Goal: Task Accomplishment & Management: Use online tool/utility

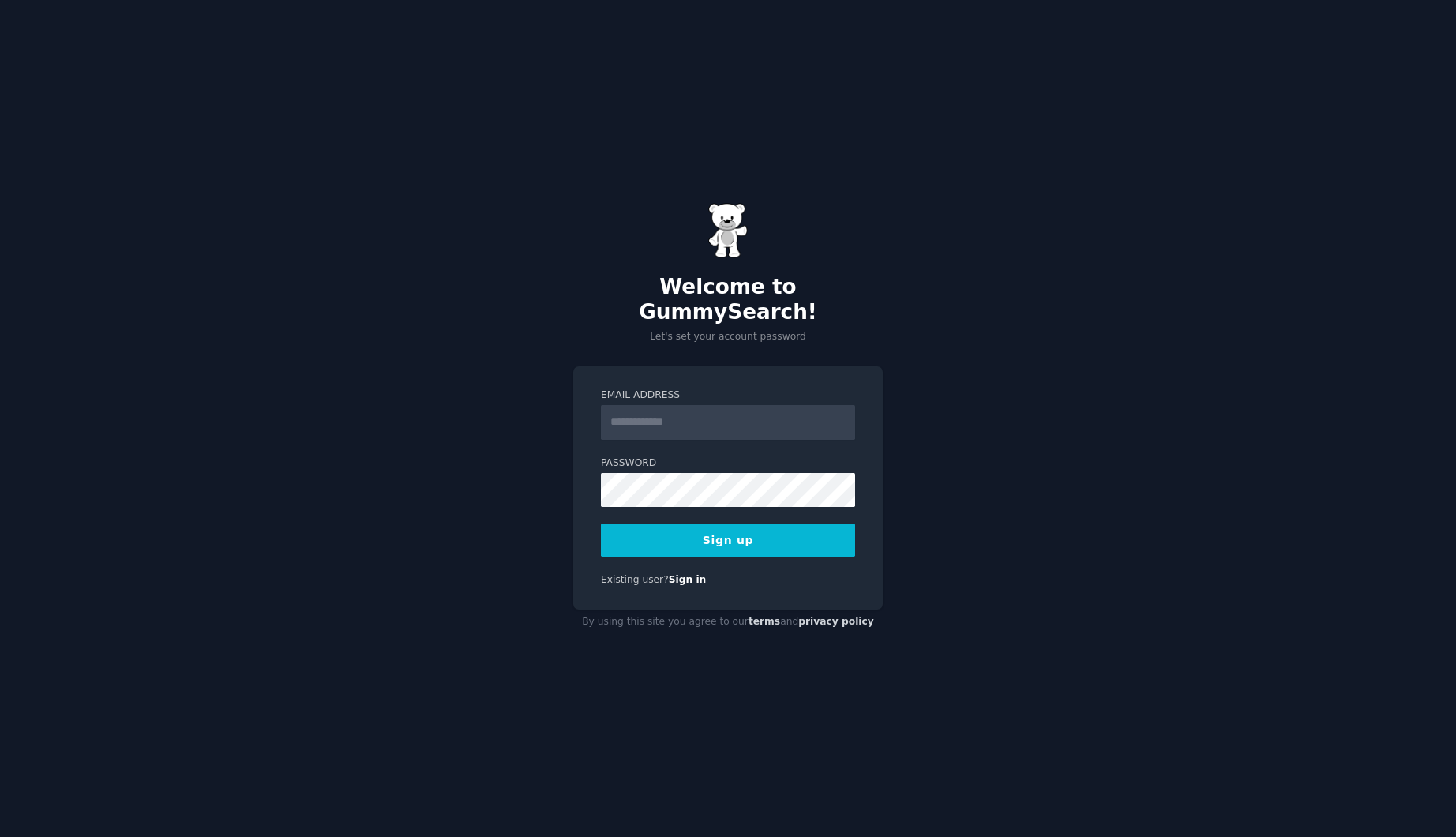
click at [675, 410] on input "Email Address" at bounding box center [728, 422] width 255 height 35
type input "**********"
click at [753, 527] on button "Sign up" at bounding box center [728, 540] width 255 height 33
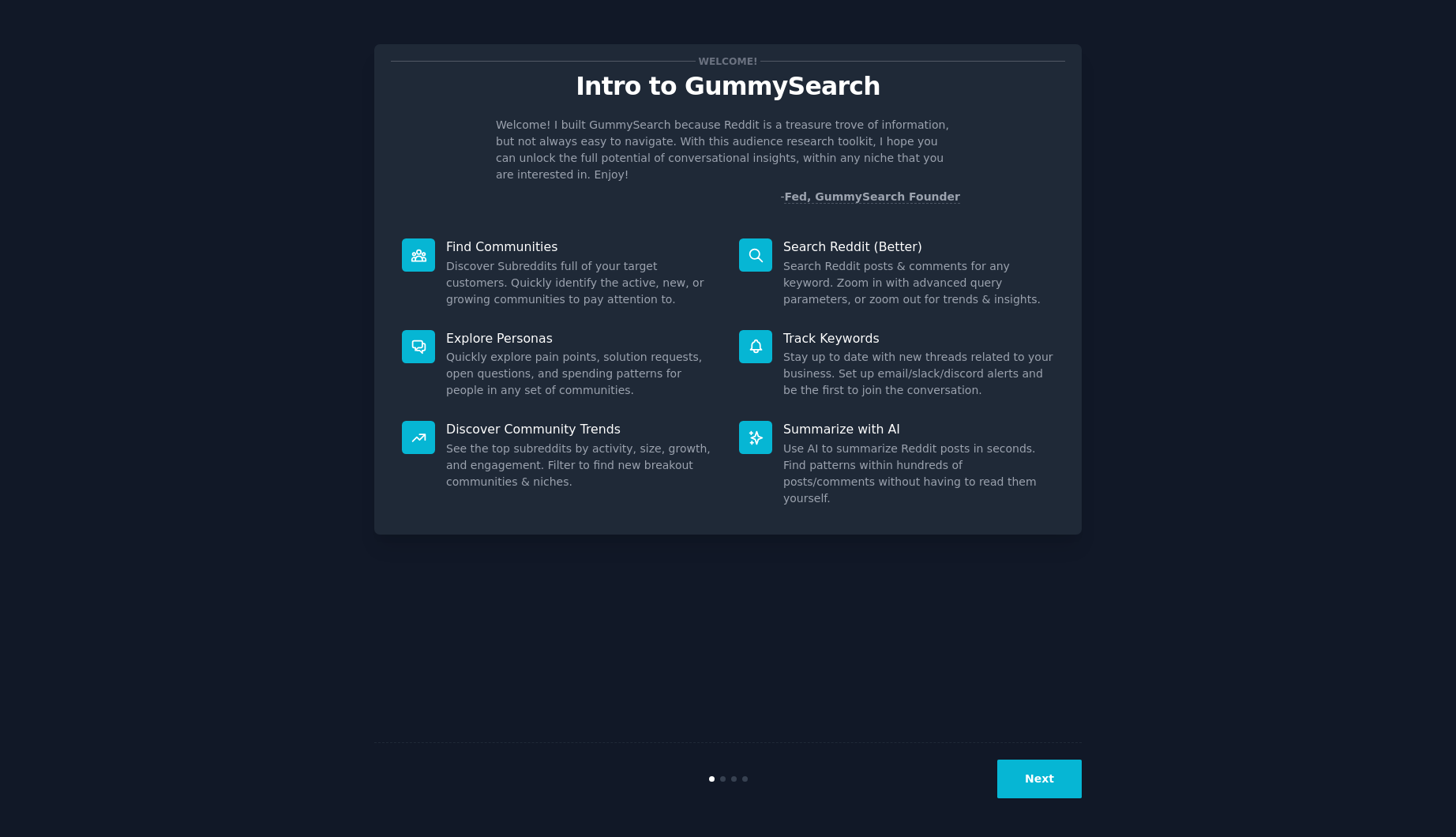
click at [1036, 776] on button "Next" at bounding box center [1039, 779] width 85 height 39
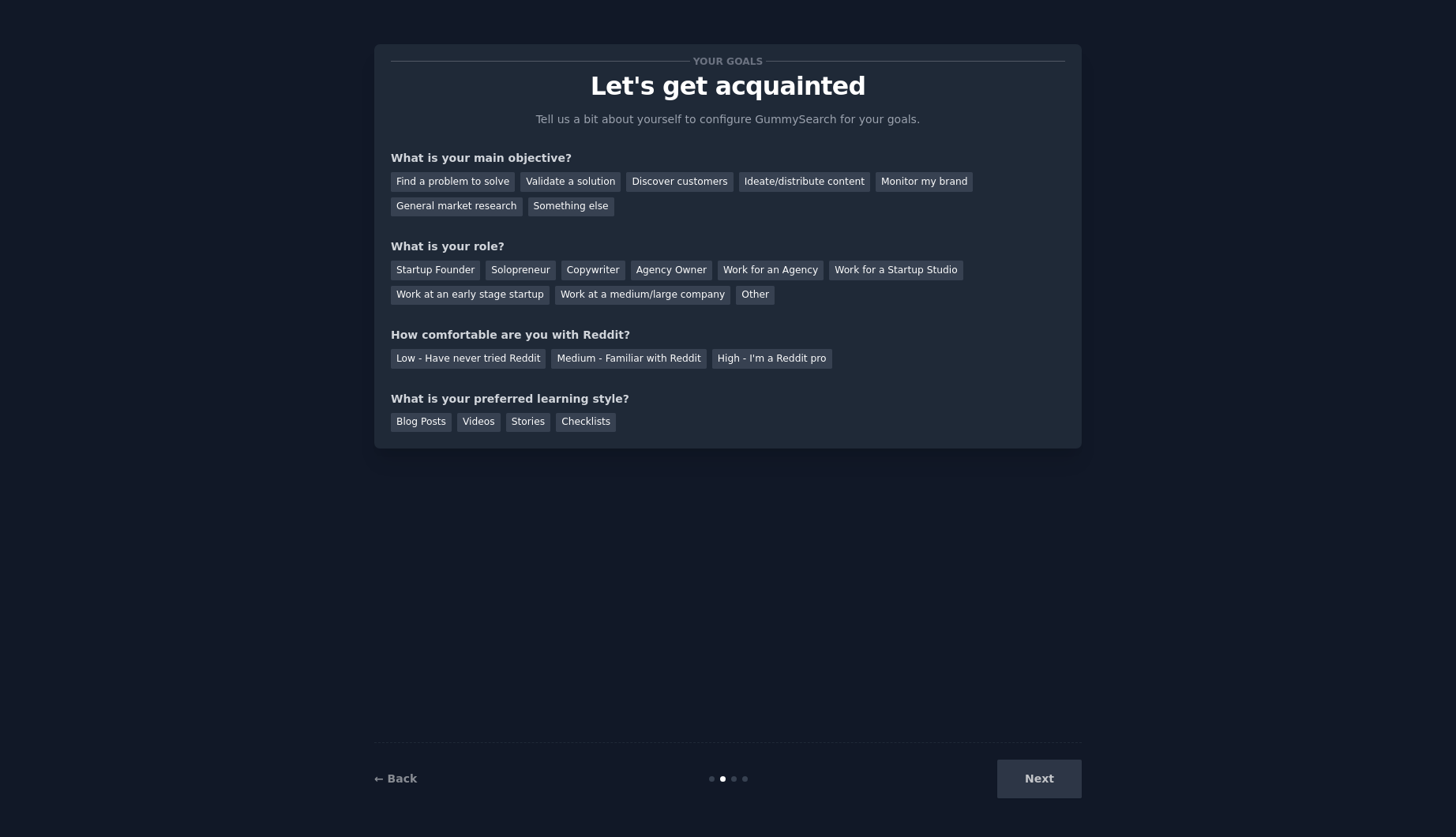
click at [1036, 778] on div "Next" at bounding box center [963, 779] width 236 height 39
click at [1039, 783] on div "Next" at bounding box center [963, 779] width 236 height 39
click at [1050, 786] on div "Next" at bounding box center [963, 779] width 236 height 39
click at [523, 198] on div "General market research" at bounding box center [456, 207] width 132 height 20
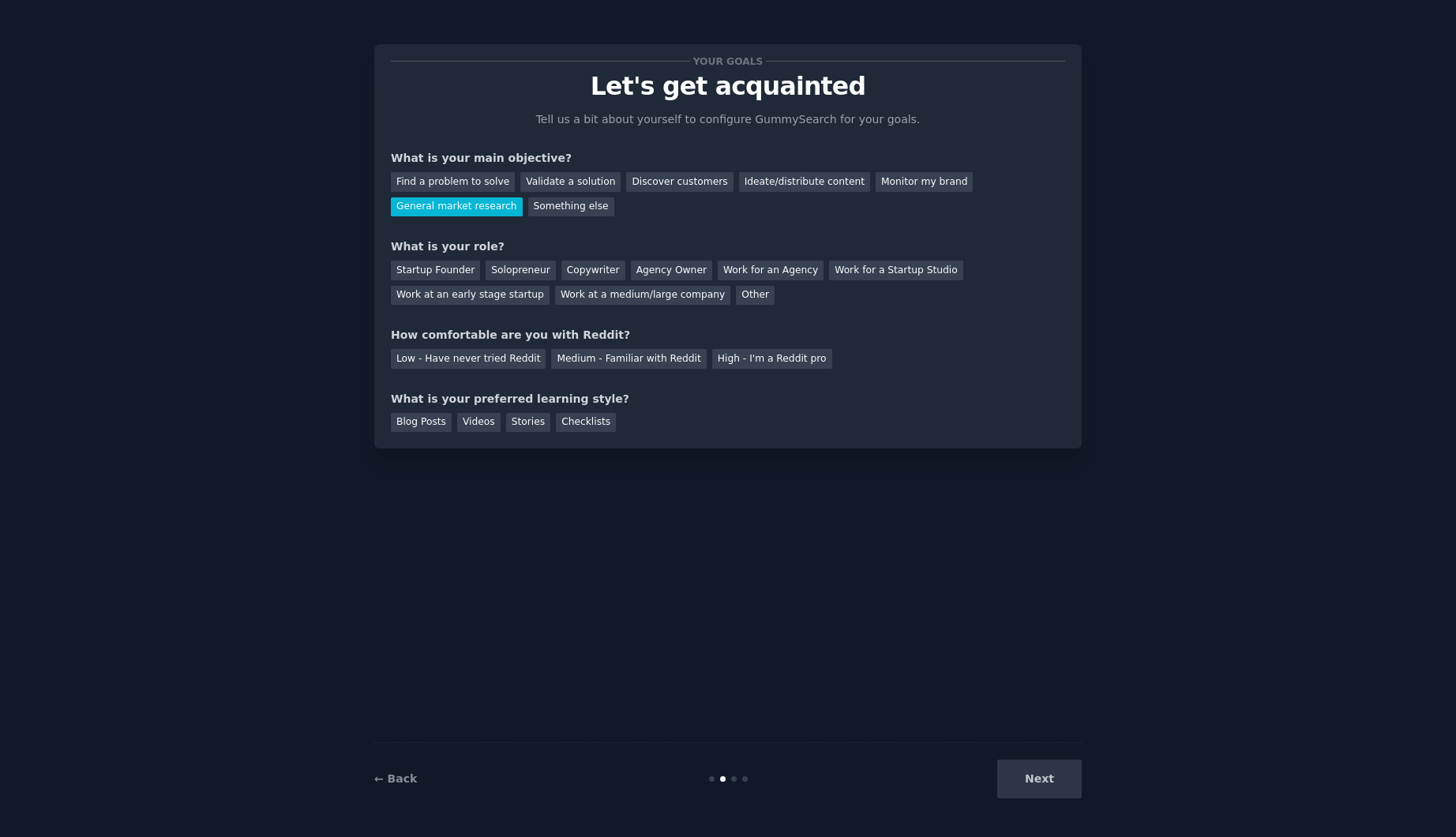
click at [1049, 789] on div "Next" at bounding box center [963, 779] width 236 height 39
click at [572, 359] on div "Medium - Familiar with Reddit" at bounding box center [628, 358] width 154 height 20
click at [736, 293] on div "Other" at bounding box center [755, 295] width 39 height 20
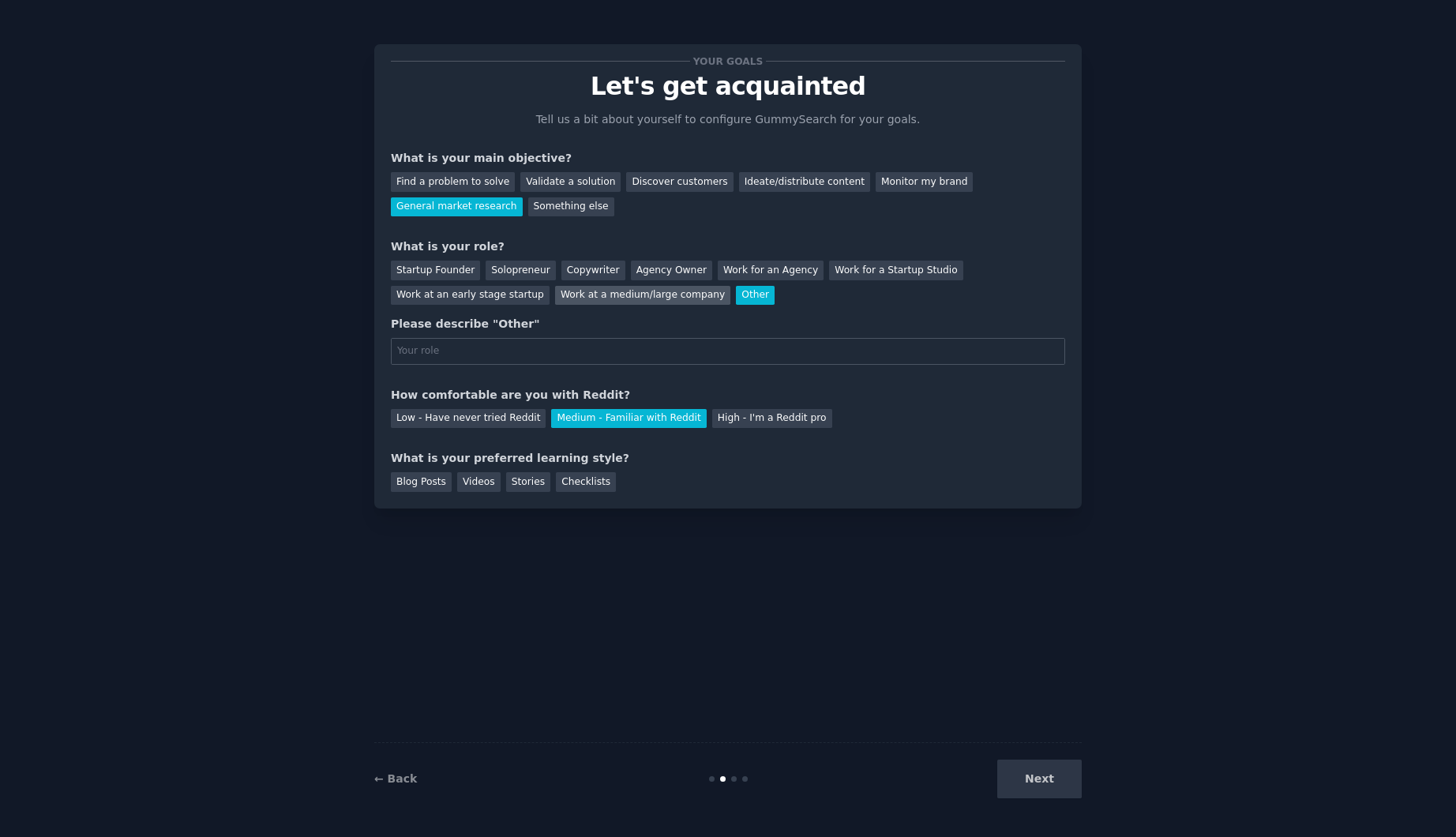
click at [555, 297] on div "Work at a medium/large company" at bounding box center [642, 295] width 176 height 20
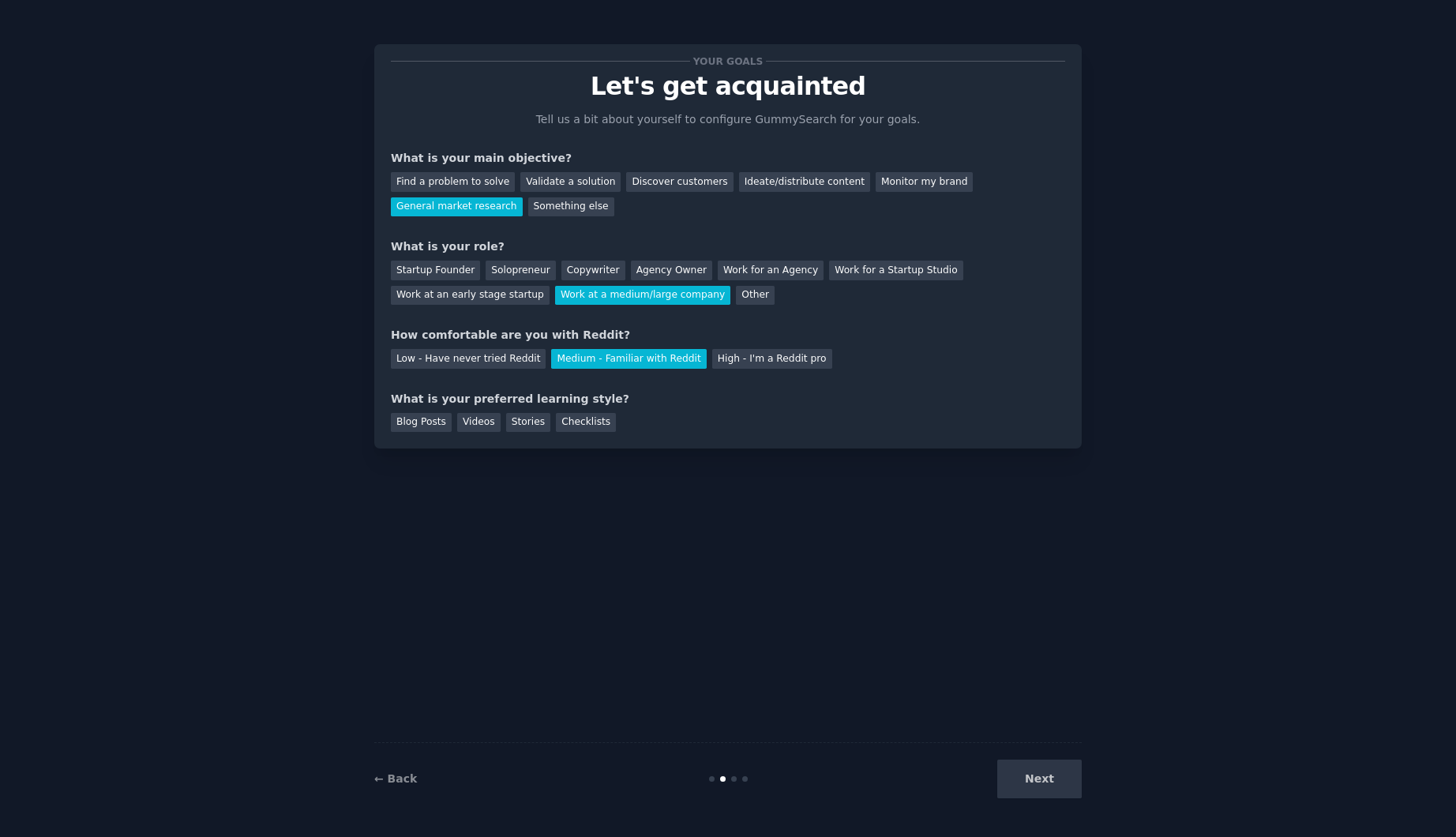
click at [1042, 770] on div "Next" at bounding box center [963, 779] width 236 height 39
click at [428, 421] on div "Blog Posts" at bounding box center [422, 423] width 61 height 20
click at [1033, 776] on button "Next" at bounding box center [1039, 779] width 85 height 39
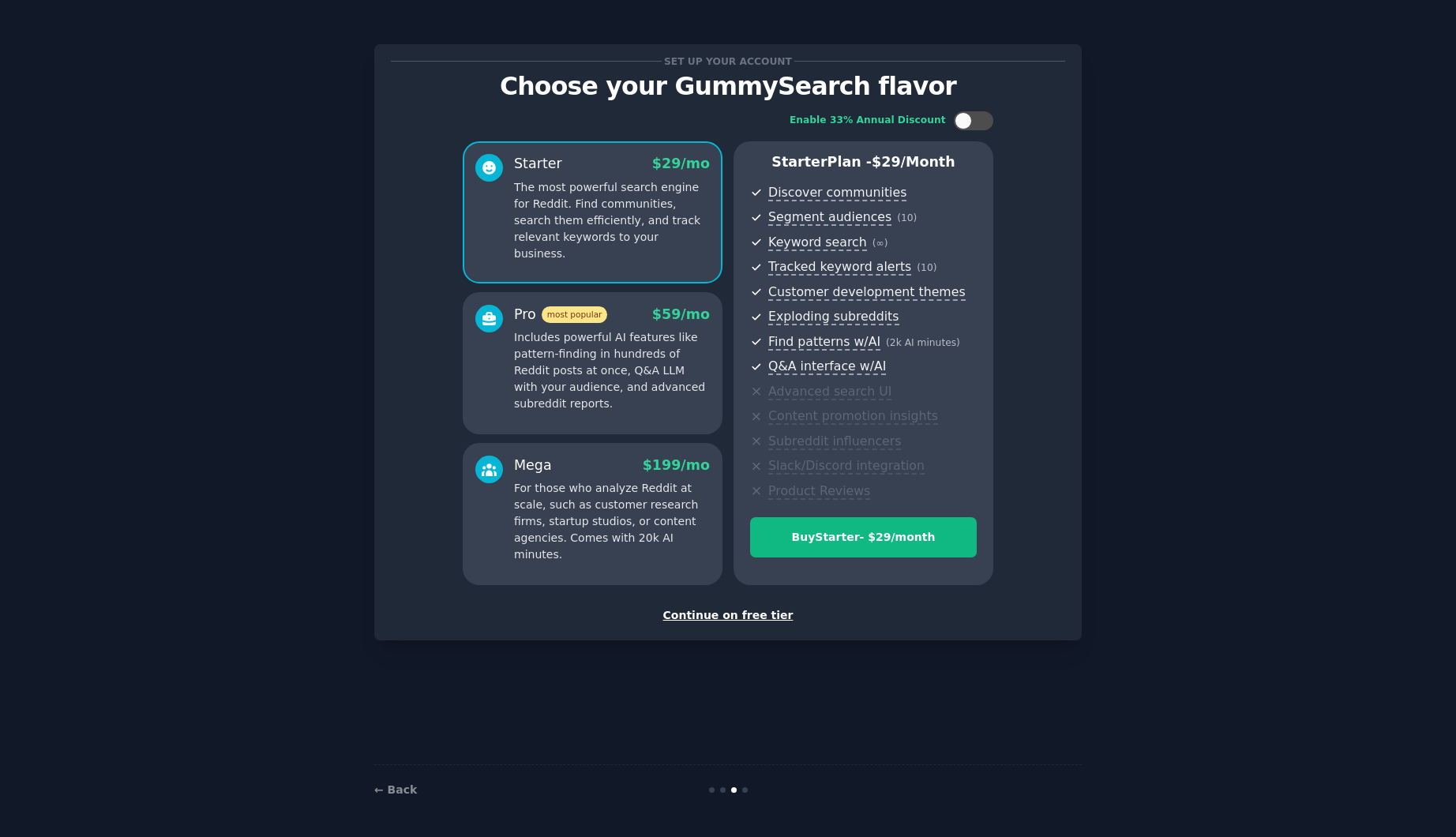
click at [754, 615] on div "Continue on free tier" at bounding box center [728, 615] width 675 height 17
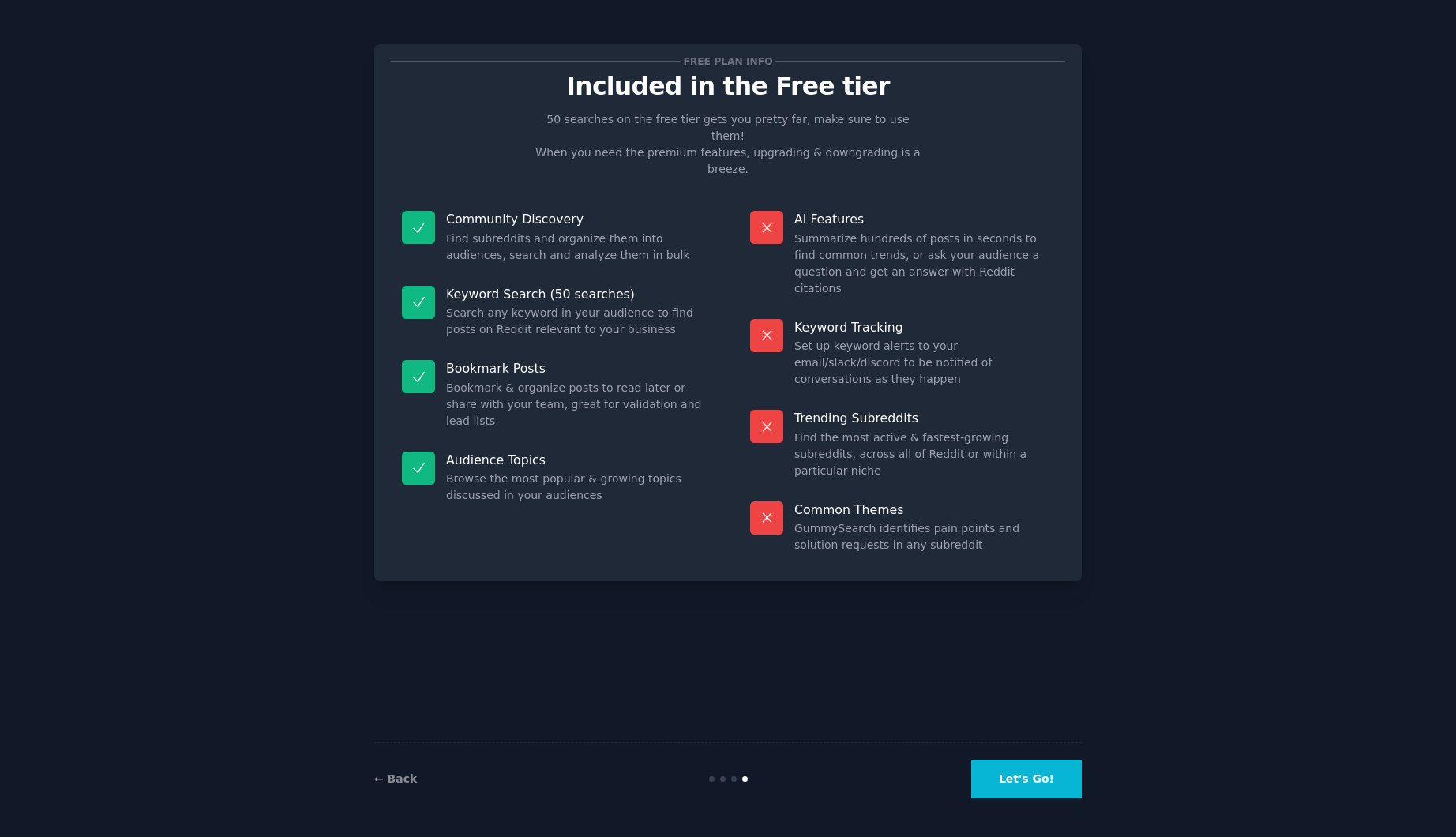
click at [1070, 776] on button "Let's Go!" at bounding box center [1026, 779] width 110 height 39
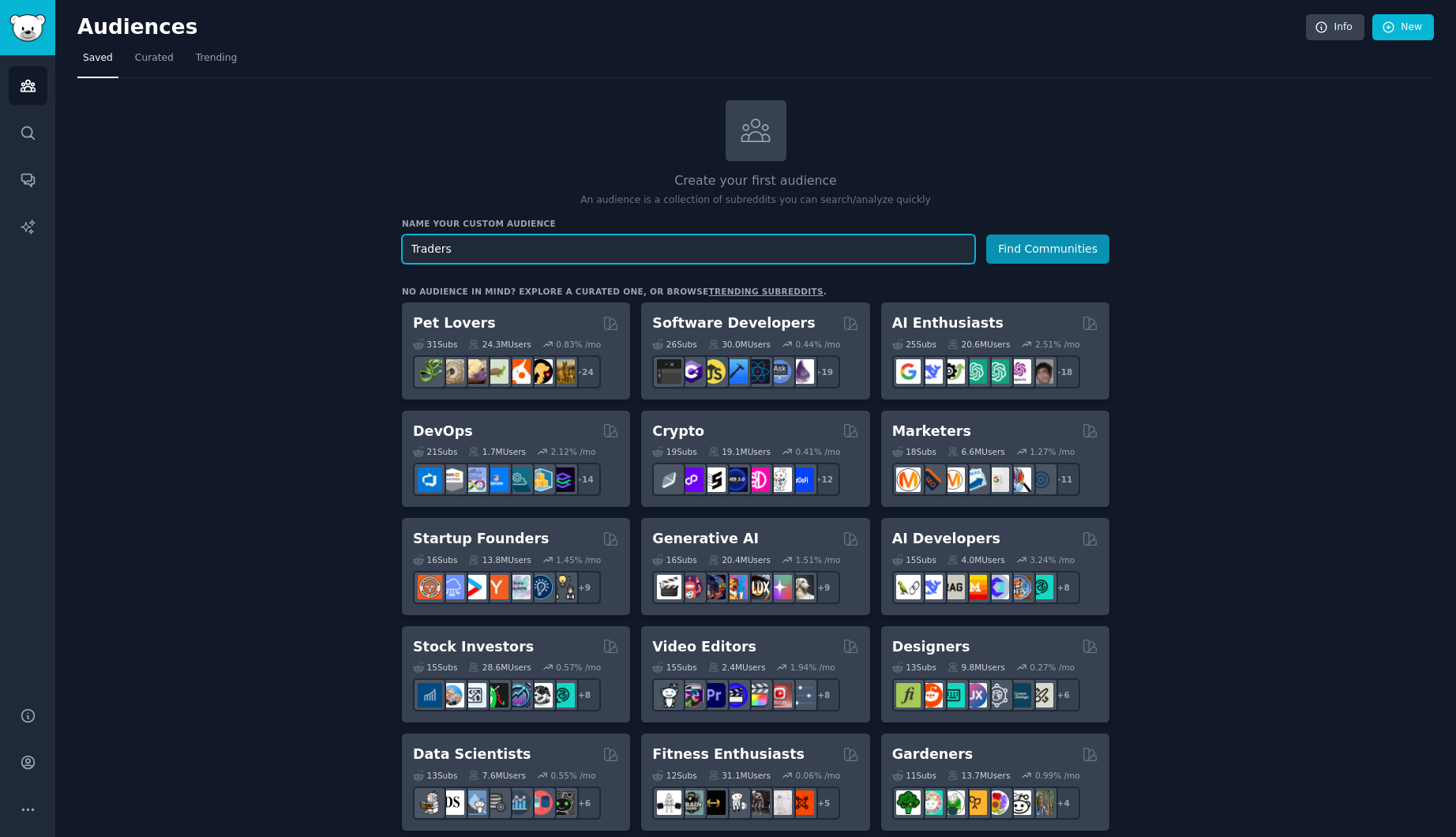
type input "Traders"
click at [1043, 228] on div "Name your custom audience Audience Name Traders Find Communities" at bounding box center [756, 241] width 708 height 46
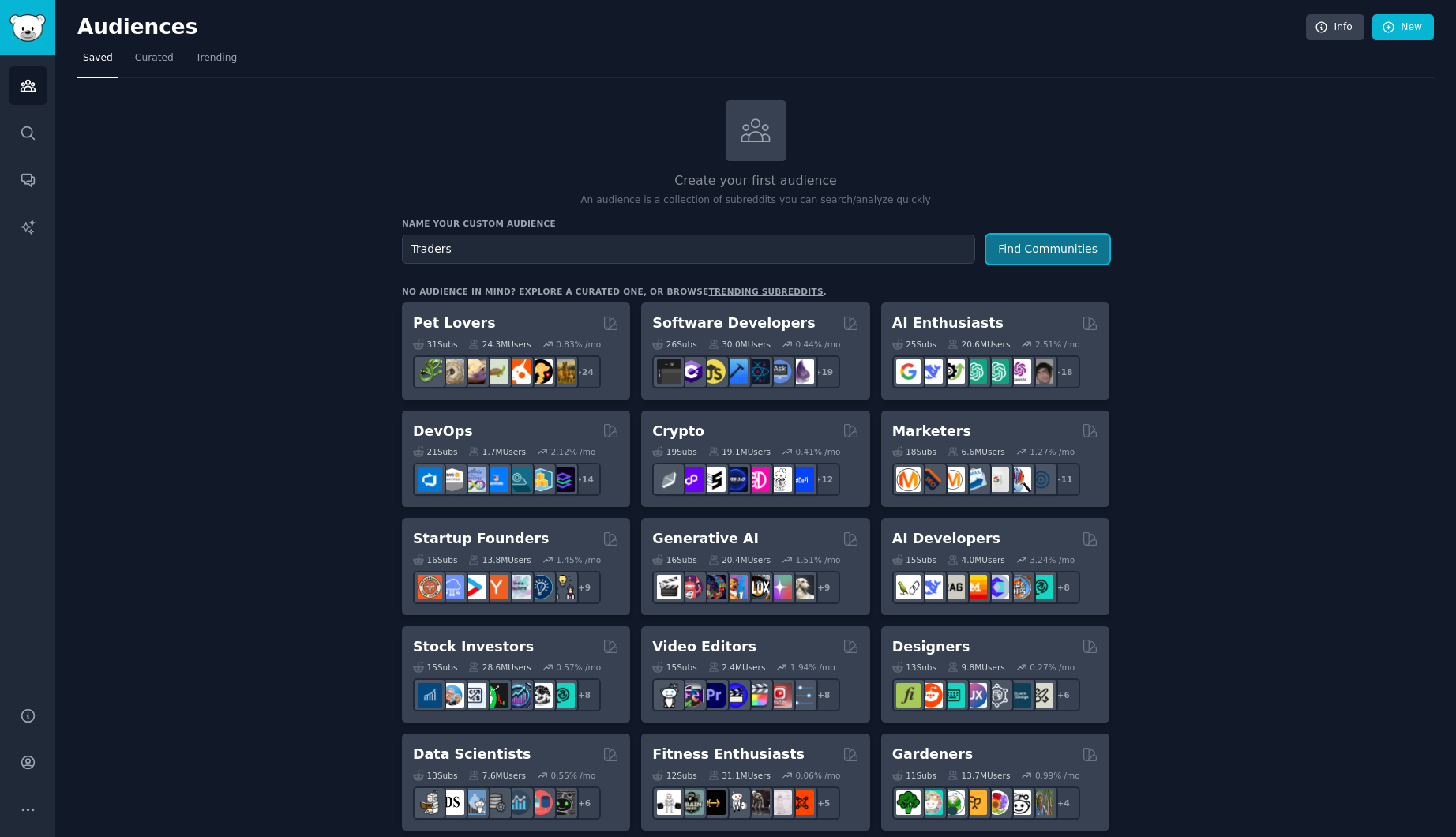
click at [1046, 250] on button "Find Communities" at bounding box center [1047, 249] width 123 height 29
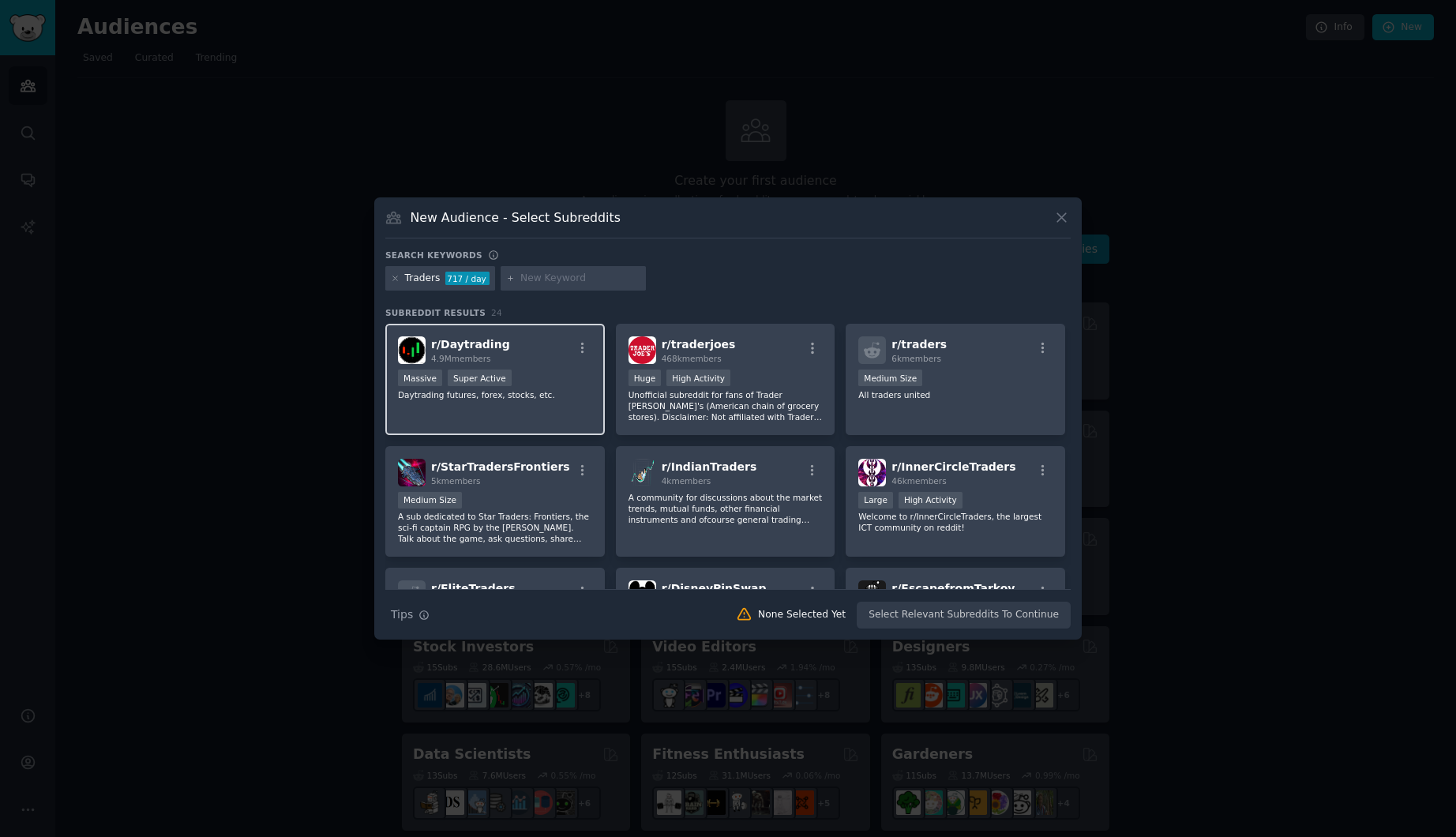
click at [550, 369] on div "Massive Super Active" at bounding box center [495, 379] width 194 height 20
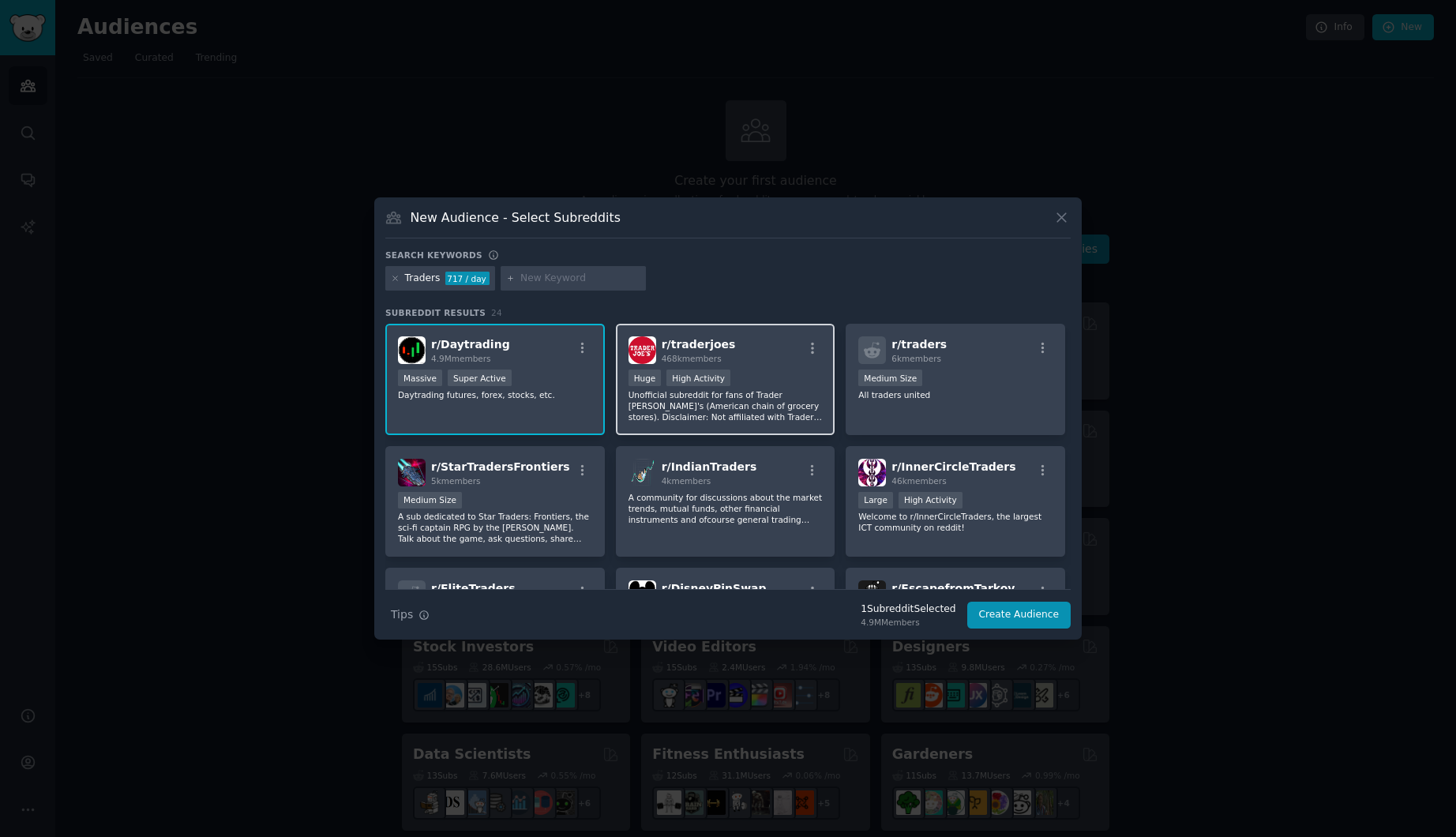
click at [755, 400] on p "Unofficial subreddit for fans of Trader Joe's (American chain of grocery stores…" at bounding box center [725, 406] width 194 height 33
click at [966, 394] on p "All traders united" at bounding box center [955, 395] width 194 height 11
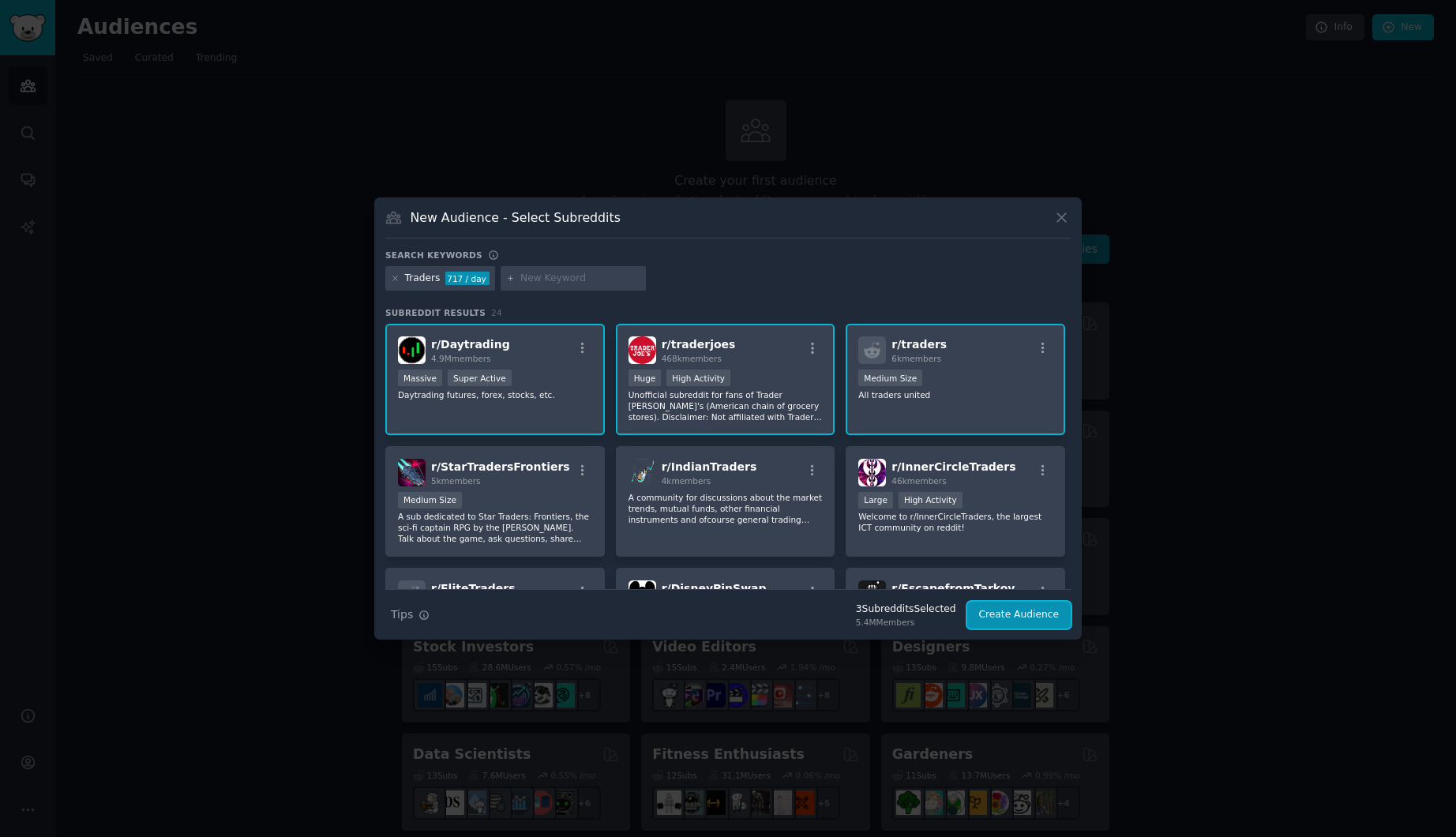
click at [1019, 617] on button "Create Audience" at bounding box center [1019, 615] width 104 height 27
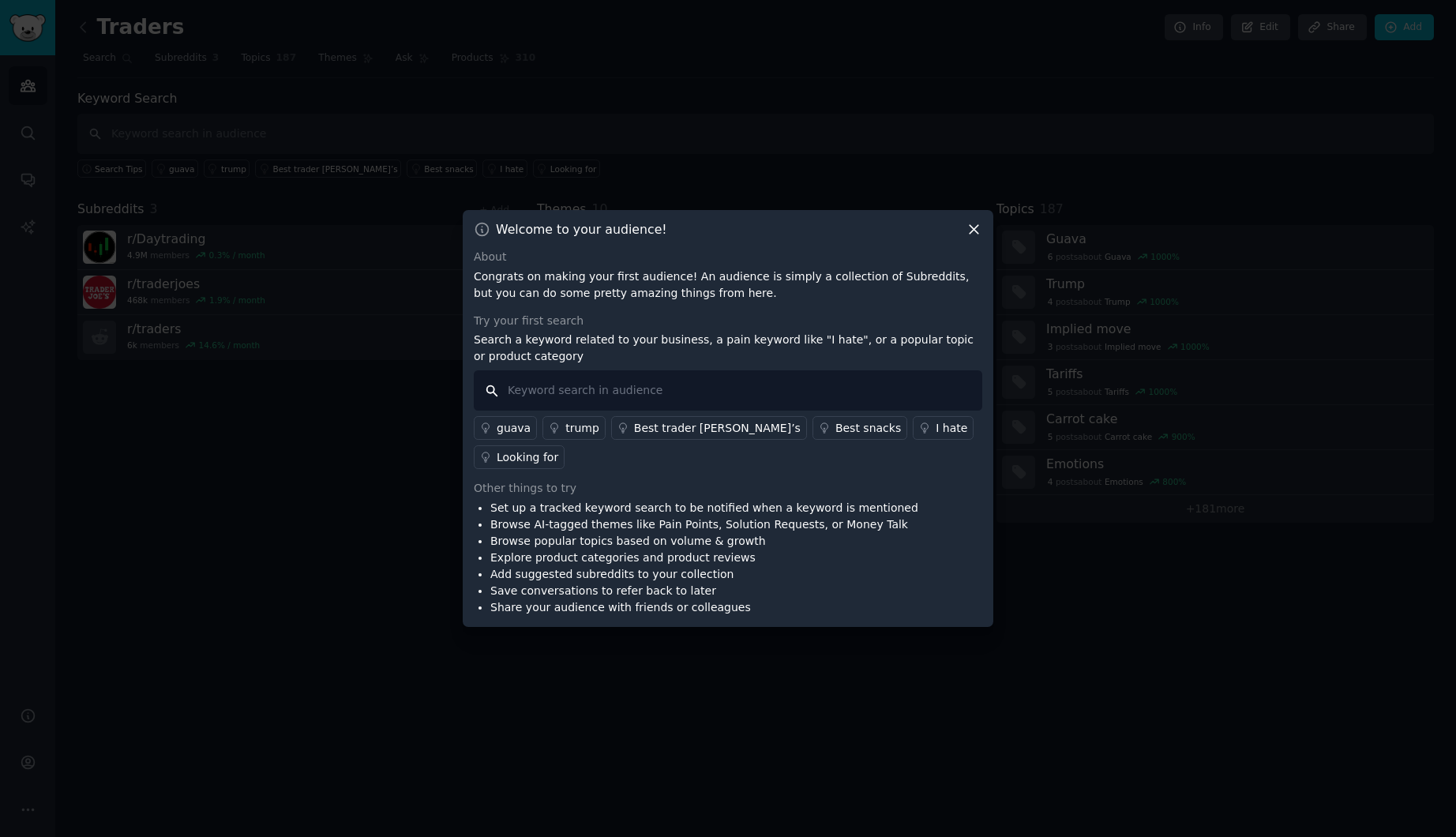
click at [708, 407] on input "text" at bounding box center [727, 390] width 508 height 40
type input "exness"
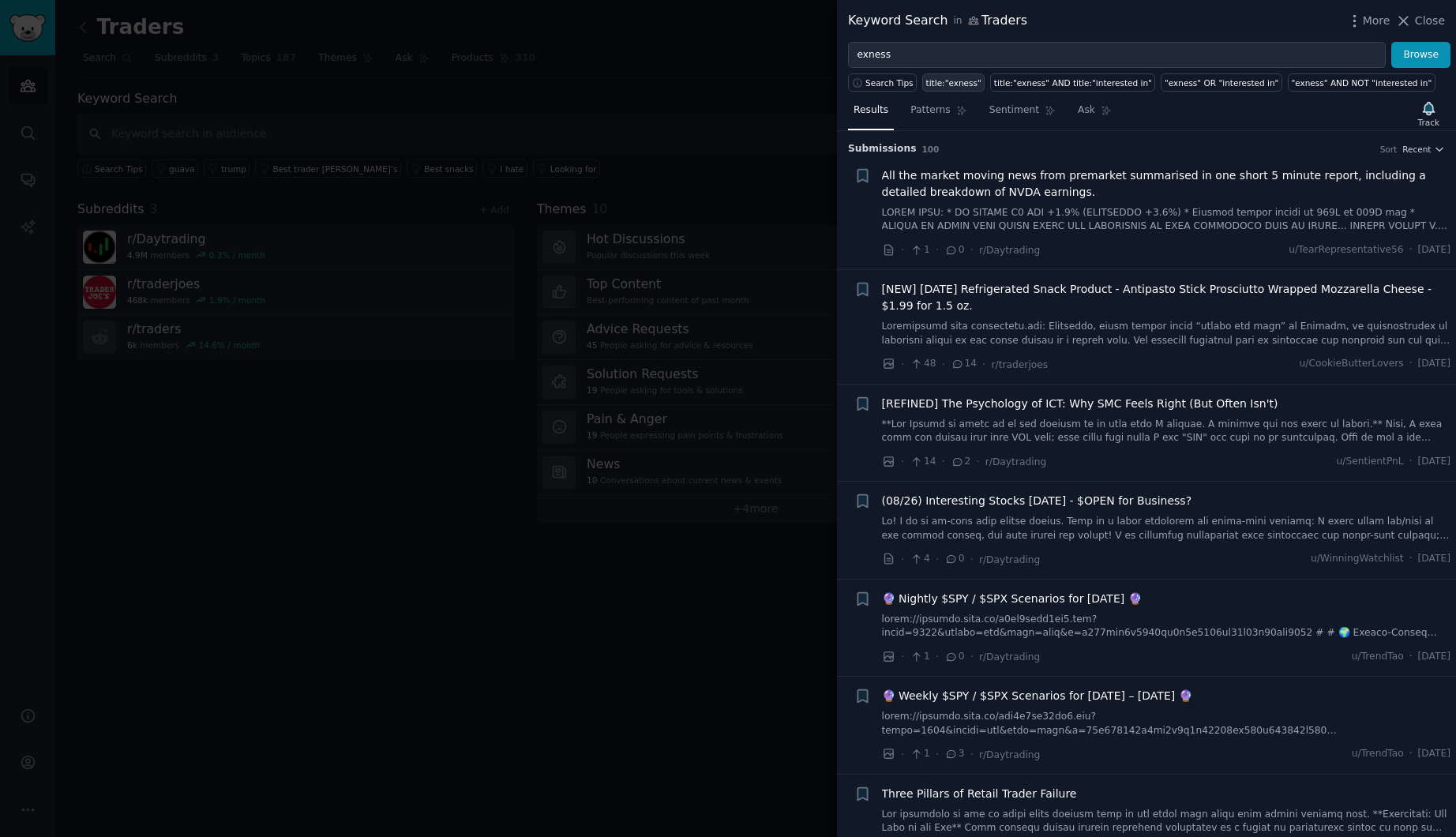
click at [935, 82] on div "title:"exness"" at bounding box center [953, 82] width 55 height 11
type input "title:"exness""
